Goal: Navigation & Orientation: Understand site structure

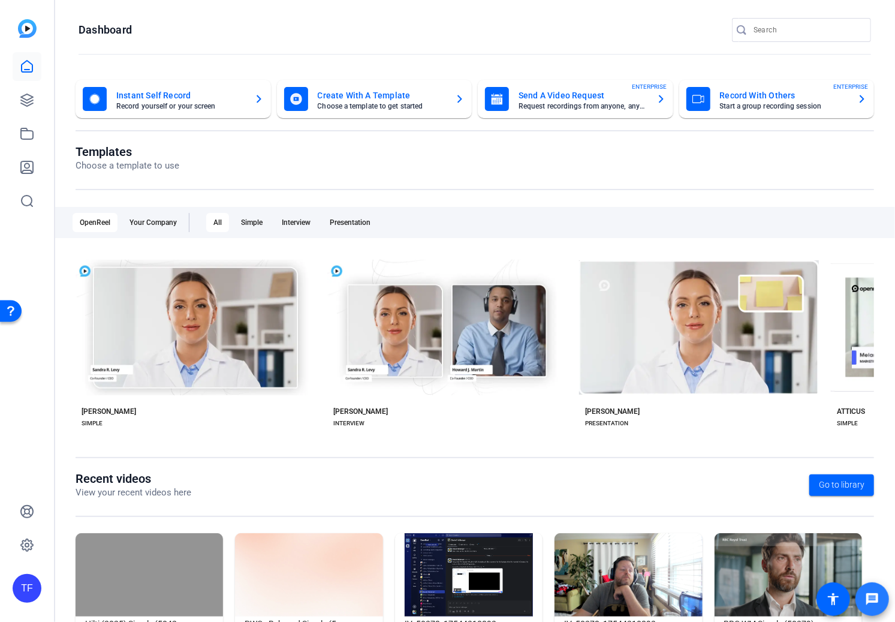
click at [875, 600] on openreel-root "TF Dashboard Instant Self Record Record yourself or your screen Create With A T…" at bounding box center [447, 311] width 895 height 622
click at [833, 600] on mat-icon "accessibility" at bounding box center [833, 599] width 14 height 14
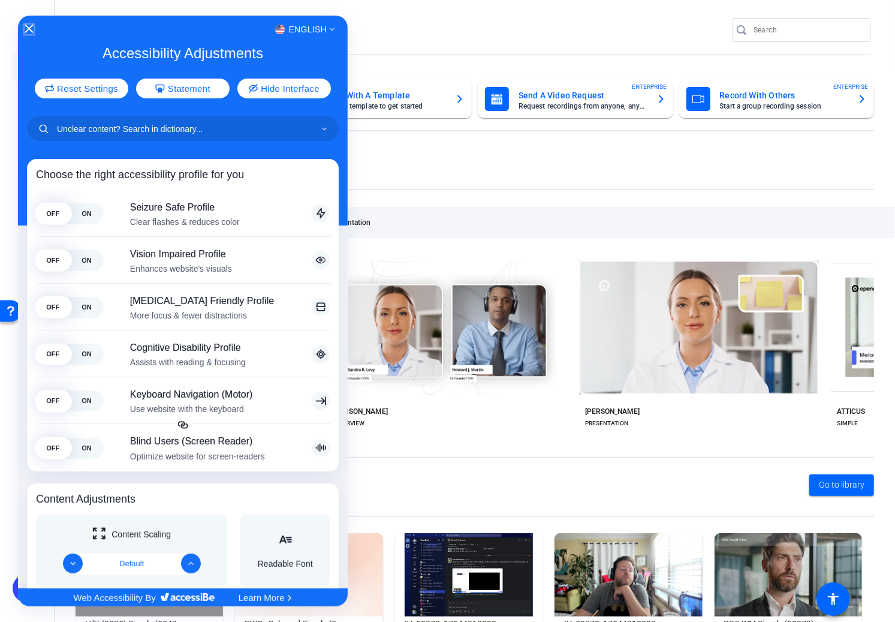
click at [26, 28] on icon "Close Accessibility Interface" at bounding box center [29, 29] width 8 height 8
